Goal: Information Seeking & Learning: Learn about a topic

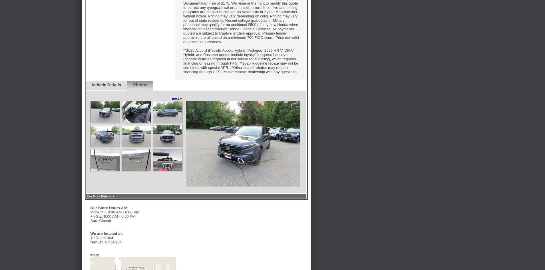
scroll to position [286, 0]
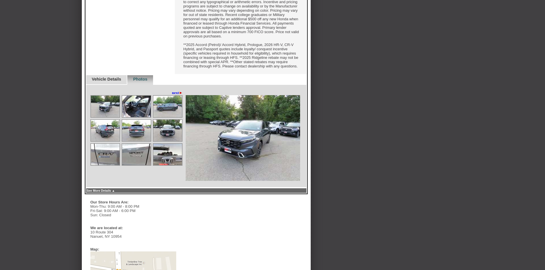
click at [117, 117] on img at bounding box center [105, 106] width 29 height 21
click at [107, 117] on img at bounding box center [105, 106] width 29 height 21
click at [177, 95] on link "next ►" at bounding box center [177, 93] width 11 height 5
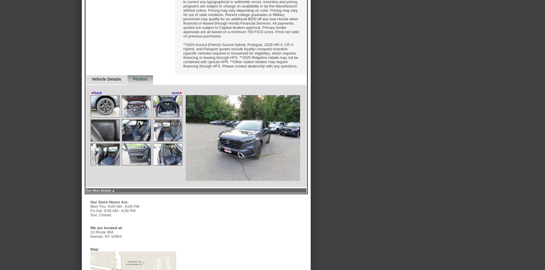
click at [95, 95] on link "◄ back" at bounding box center [96, 93] width 12 height 5
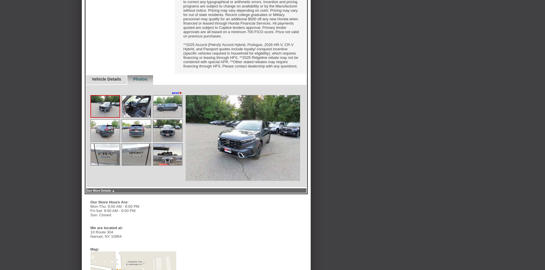
click at [254, 163] on img at bounding box center [243, 138] width 114 height 86
click at [253, 163] on img at bounding box center [243, 138] width 114 height 86
click at [138, 117] on img at bounding box center [136, 106] width 29 height 21
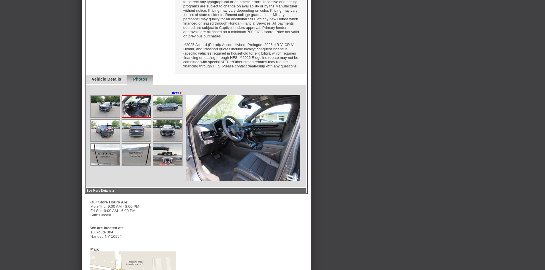
click at [169, 117] on img at bounding box center [167, 106] width 29 height 21
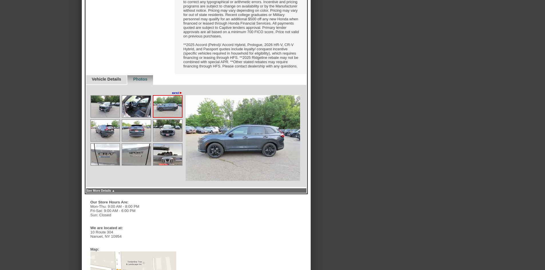
click at [166, 117] on img at bounding box center [167, 106] width 29 height 21
click at [109, 141] on img at bounding box center [105, 130] width 29 height 21
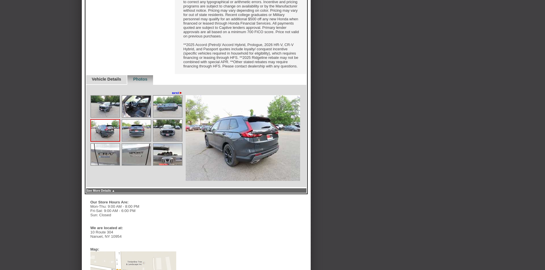
click at [144, 141] on img at bounding box center [136, 130] width 29 height 21
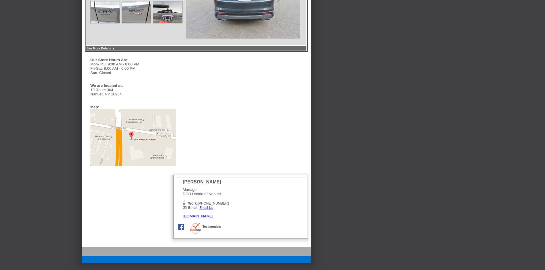
scroll to position [429, 0]
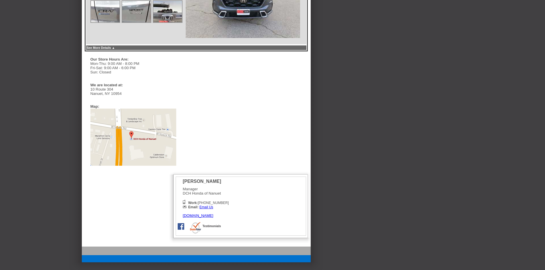
click at [106, 22] on img at bounding box center [105, 11] width 29 height 21
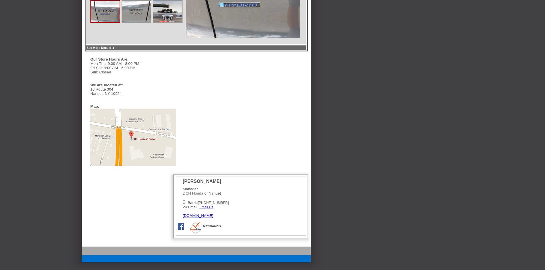
click at [134, 22] on img at bounding box center [136, 11] width 29 height 21
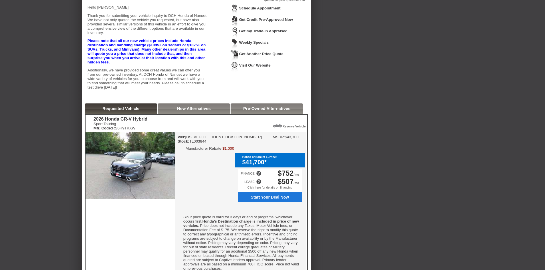
scroll to position [50, 0]
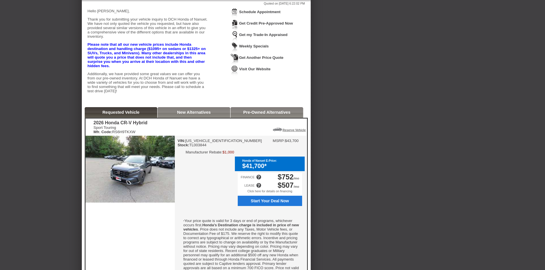
click at [189, 115] on link "New Alternatives" at bounding box center [194, 112] width 34 height 5
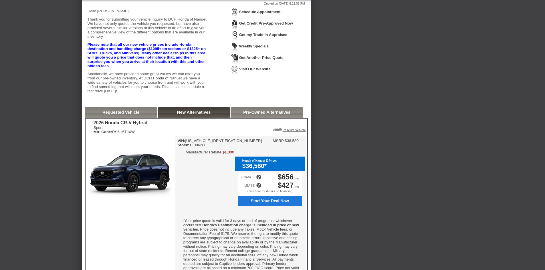
click at [143, 118] on div "Requested Vehicle" at bounding box center [121, 112] width 73 height 11
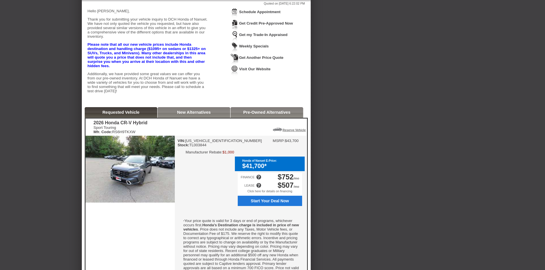
click at [177, 115] on link "New Alternatives" at bounding box center [194, 112] width 34 height 5
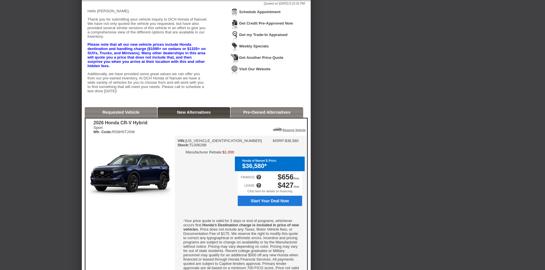
click at [135, 115] on link "Requested Vehicle" at bounding box center [120, 112] width 37 height 5
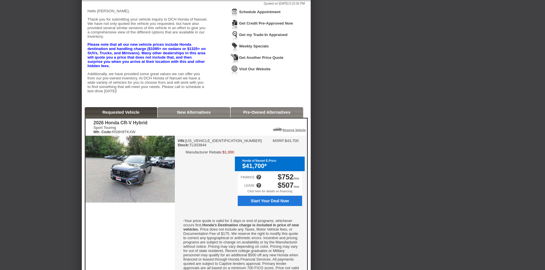
click at [177, 115] on link "New Alternatives" at bounding box center [194, 112] width 34 height 5
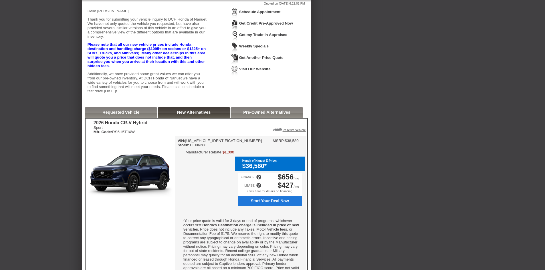
click at [134, 115] on link "Requested Vehicle" at bounding box center [120, 112] width 37 height 5
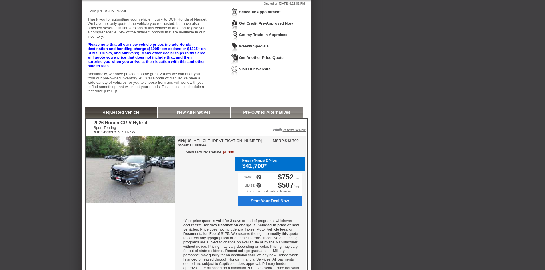
click at [208, 115] on link "New Alternatives" at bounding box center [194, 112] width 34 height 5
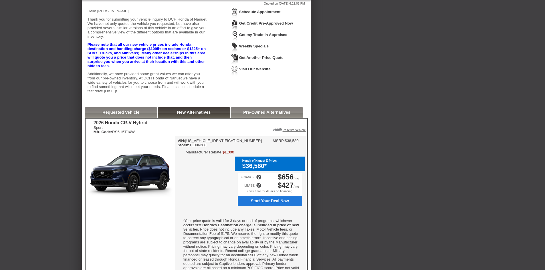
click at [262, 115] on link "Pre-Owned Alternatives" at bounding box center [266, 112] width 47 height 5
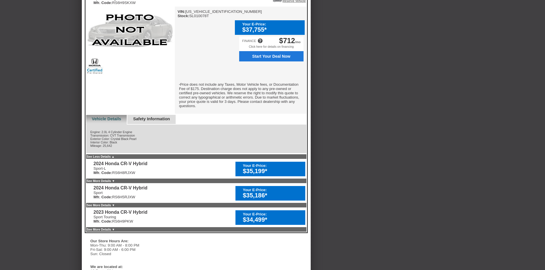
scroll to position [221, 0]
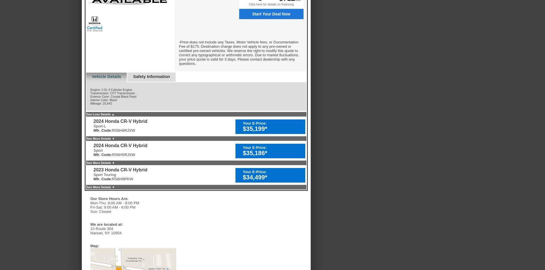
click at [242, 178] on div "Your E-Price: $34,499*" at bounding box center [271, 175] width 70 height 15
click at [115, 189] on link "See More Details ▼" at bounding box center [101, 187] width 28 height 3
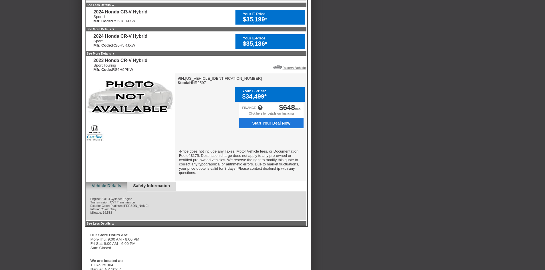
scroll to position [336, 0]
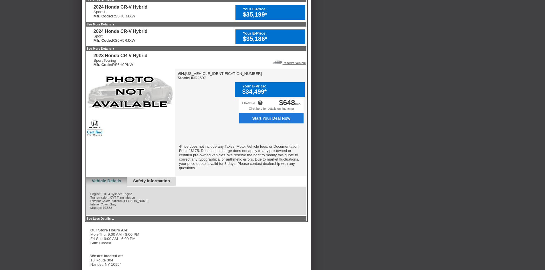
click at [158, 179] on link "Safety Information" at bounding box center [151, 181] width 37 height 5
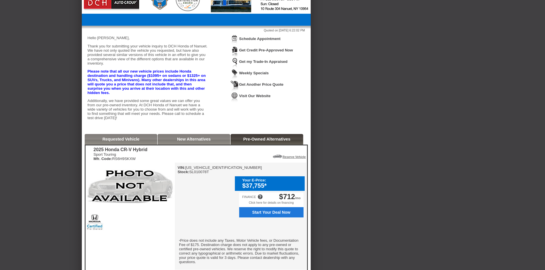
scroll to position [0, 0]
